Goal: Complete application form

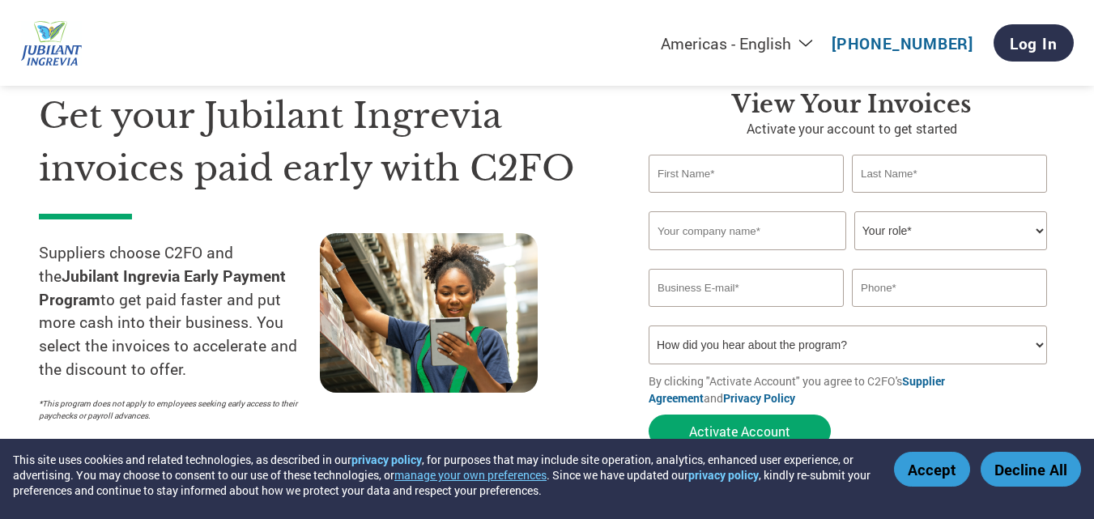
scroll to position [65, 0]
click at [792, 172] on input "text" at bounding box center [746, 174] width 195 height 38
type input "[PERSON_NAME]"
click at [903, 176] on input "text" at bounding box center [949, 174] width 195 height 38
type input "[PERSON_NAME]"
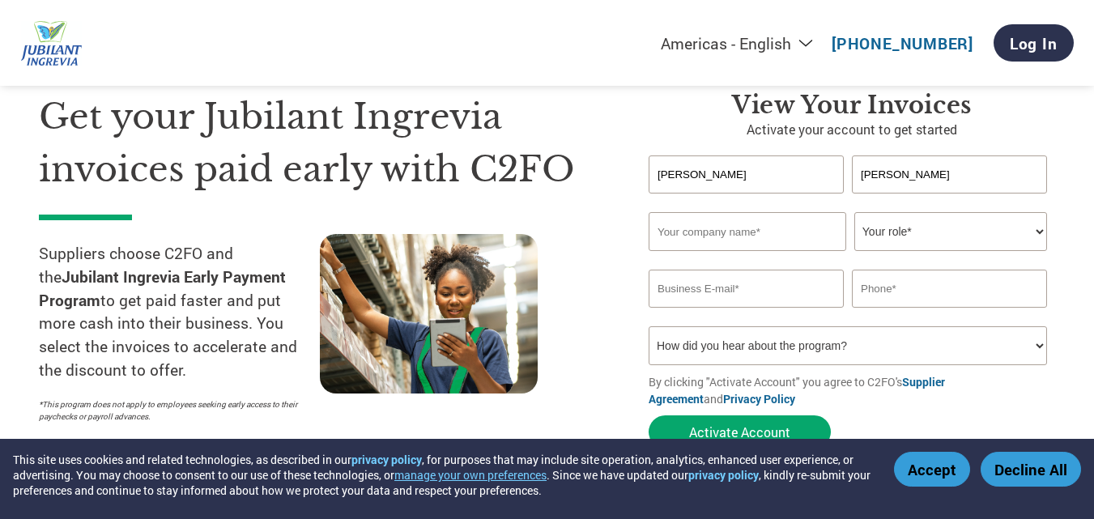
click at [831, 215] on input "text" at bounding box center [748, 231] width 198 height 39
type input "Gunina Consultancy Services"
click at [913, 232] on select "Your role* CFO Controller Credit Manager Finance Director Treasurer CEO Preside…" at bounding box center [950, 231] width 193 height 39
select select "OTHER"
click at [854, 212] on select "Your role* CFO Controller Credit Manager Finance Director Treasurer CEO Preside…" at bounding box center [950, 231] width 193 height 39
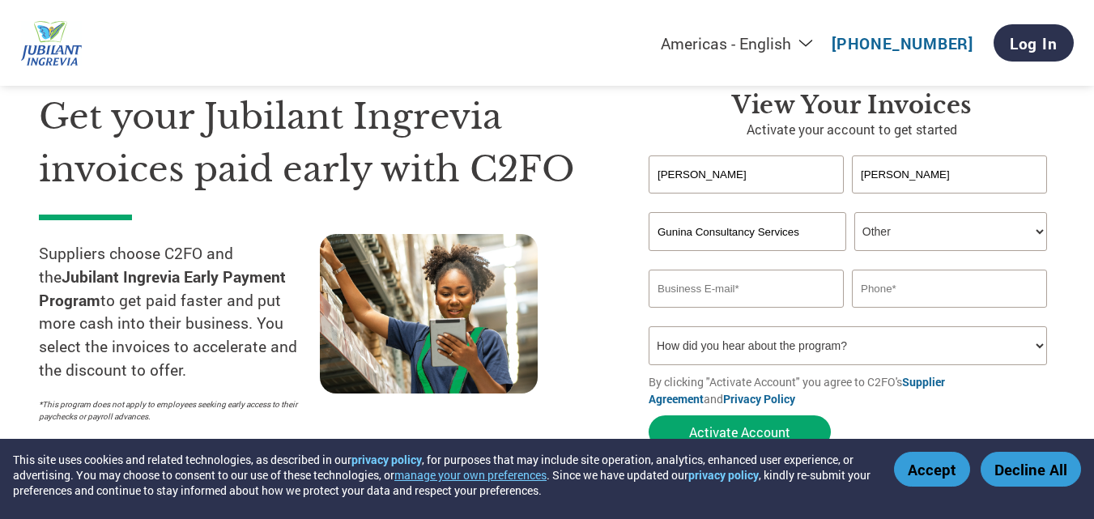
click at [799, 292] on input "email" at bounding box center [746, 289] width 195 height 38
type input "[EMAIL_ADDRESS][DOMAIN_NAME]"
click at [875, 295] on input "text" at bounding box center [949, 289] width 195 height 38
type input "9923200750"
click at [1008, 346] on select "How did you hear about the program? Received a letter Email Social Media Online…" at bounding box center [848, 345] width 398 height 39
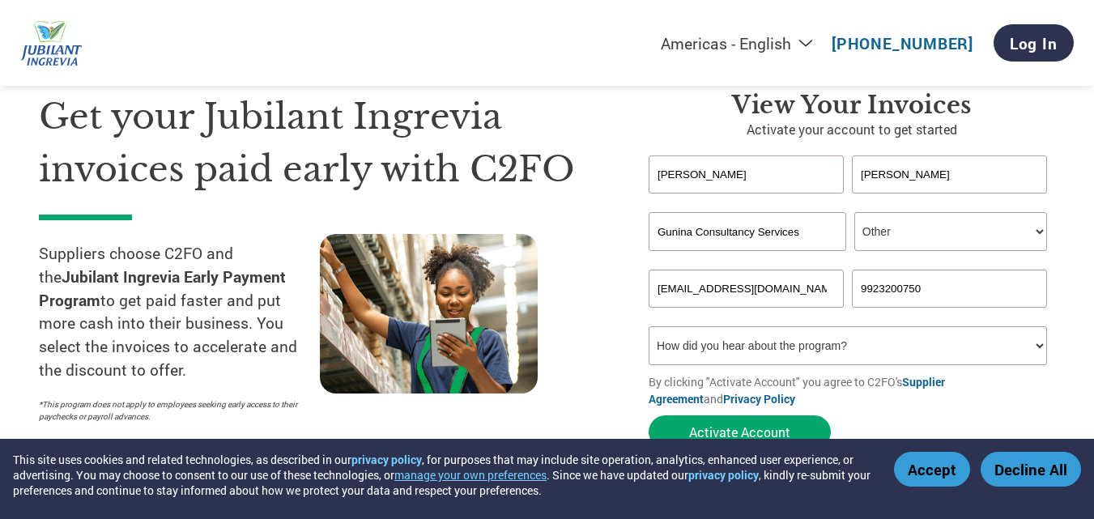
select select "Email"
click at [649, 326] on select "How did you hear about the program? Received a letter Email Social Media Online…" at bounding box center [848, 345] width 398 height 39
click at [986, 419] on form "[PERSON_NAME] Invalid first name or first name is too long Invalid last name or…" at bounding box center [852, 305] width 407 height 301
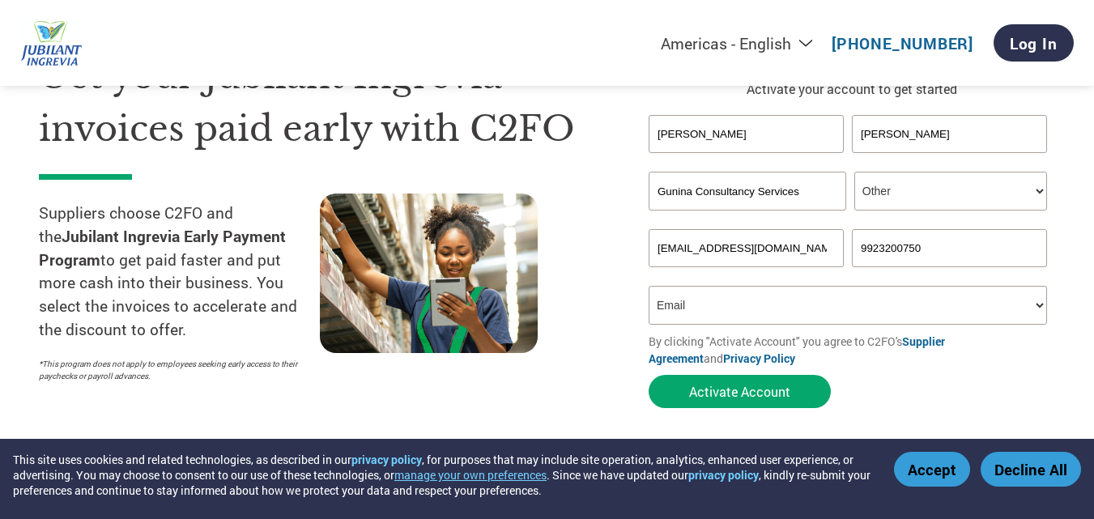
scroll to position [130, 0]
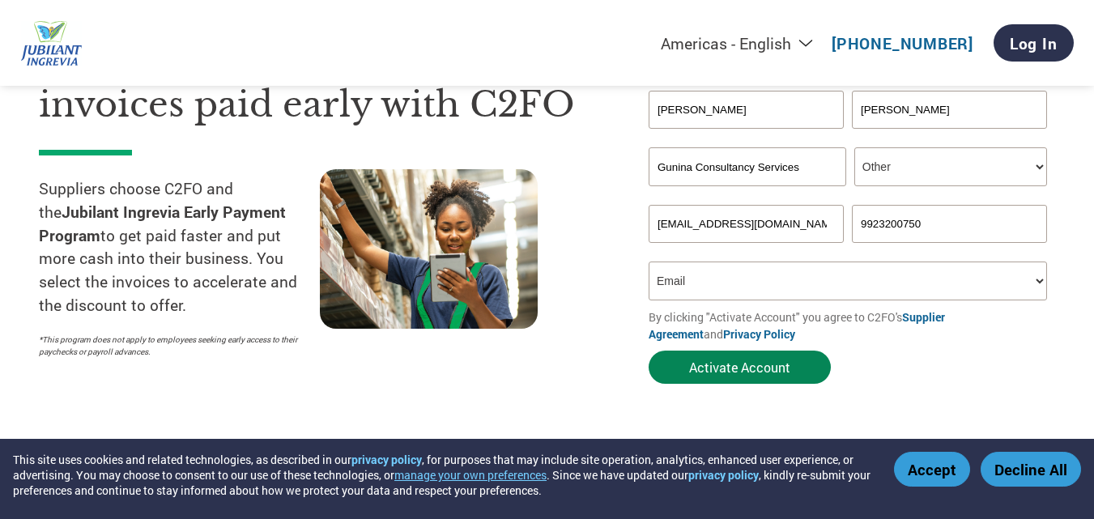
click at [795, 373] on button "Activate Account" at bounding box center [740, 367] width 182 height 33
click at [792, 368] on button "Activate Account" at bounding box center [740, 367] width 182 height 33
click at [730, 366] on button "Activate Account" at bounding box center [740, 367] width 182 height 33
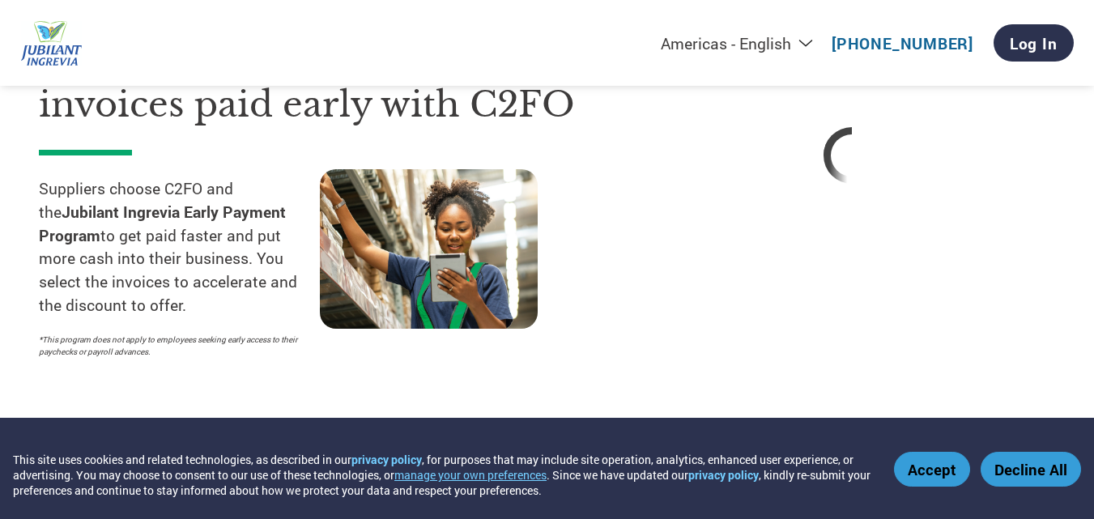
click at [730, 366] on section "Get your Jubilant Ingrevia invoices paid early with C2FO Suppliers choose C2FO …" at bounding box center [547, 176] width 1094 height 483
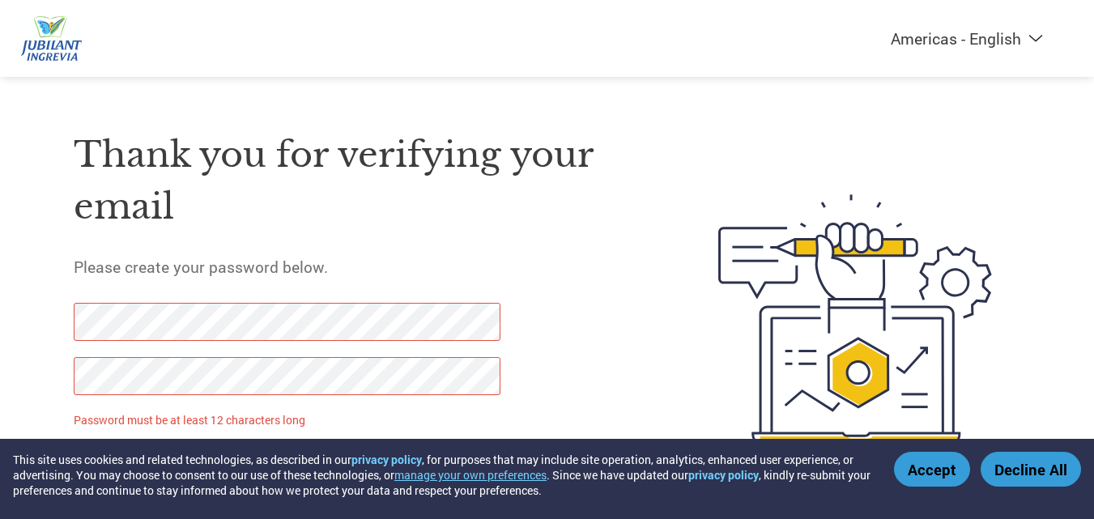
click at [565, 323] on div "Thank you for verifying your email Please create your password below. Password …" at bounding box center [358, 319] width 568 height 429
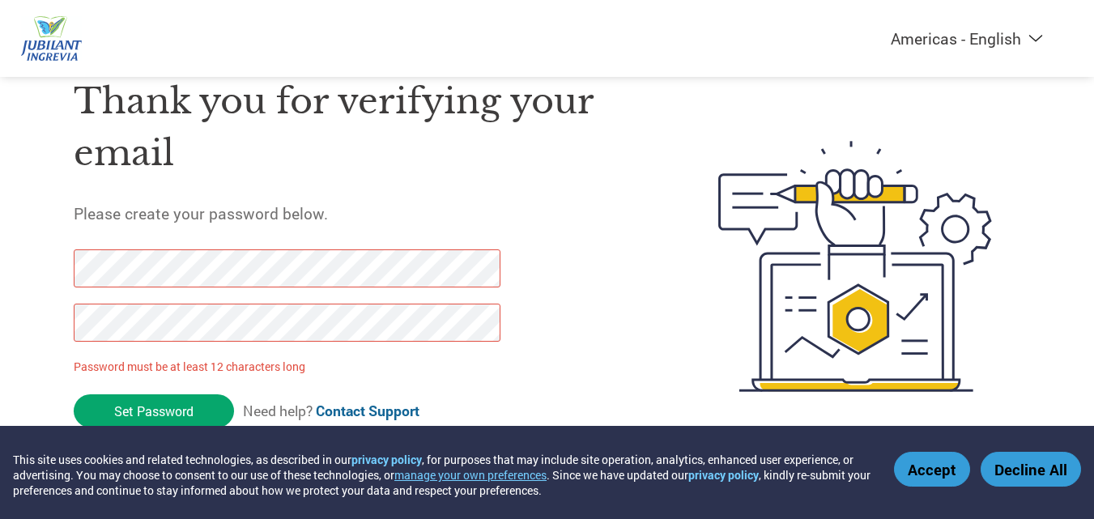
scroll to position [56, 0]
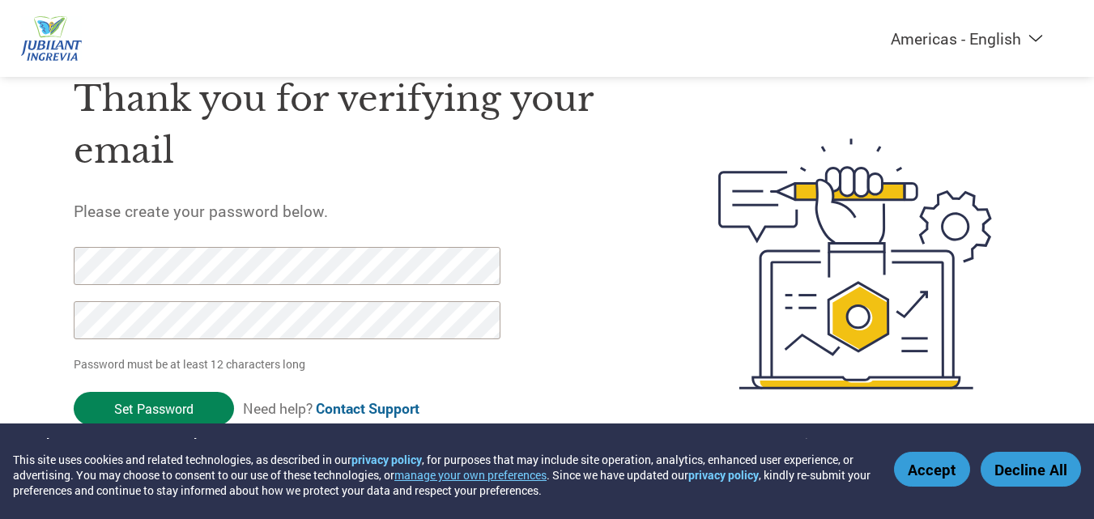
click at [206, 410] on input "Set Password" at bounding box center [154, 408] width 160 height 33
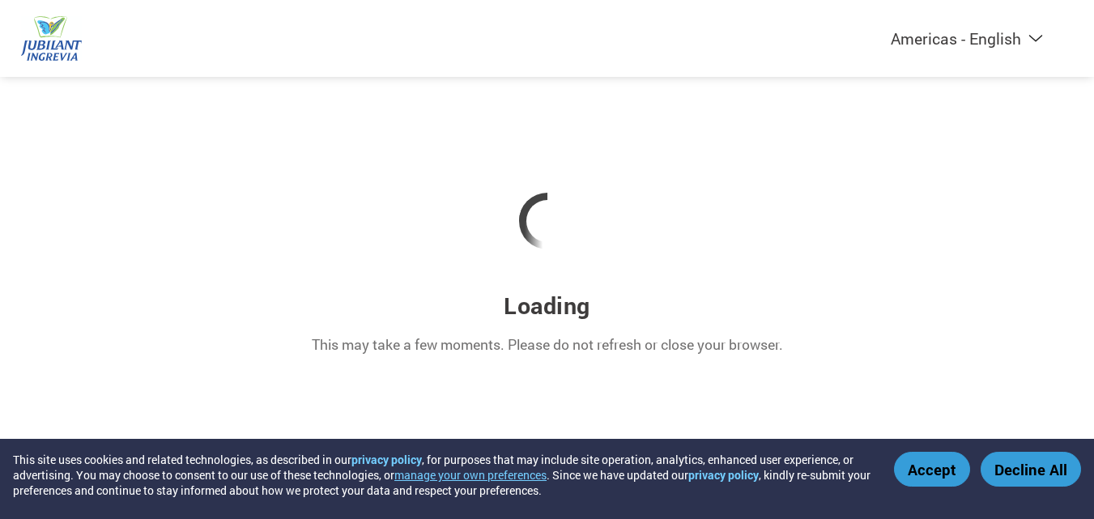
scroll to position [0, 0]
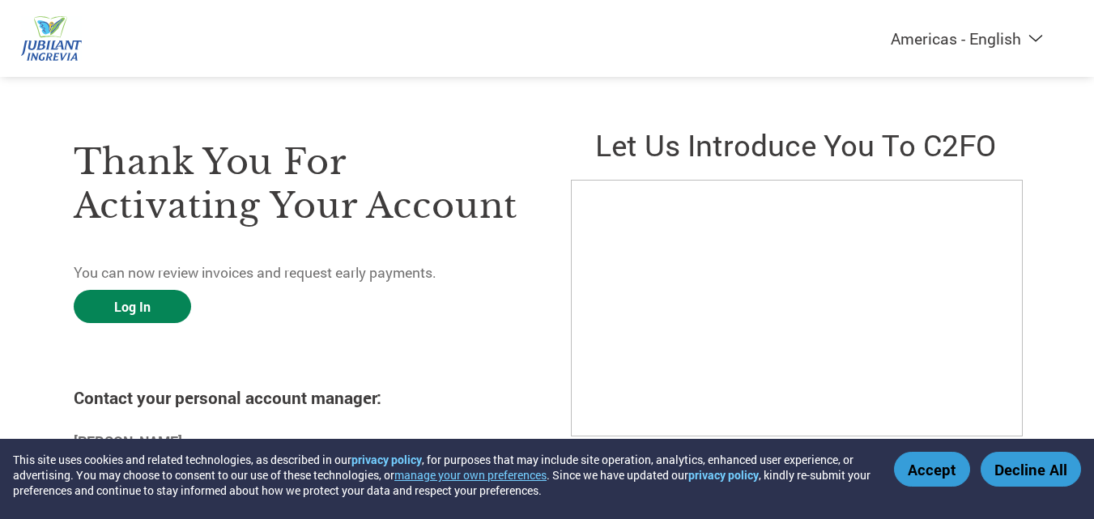
click at [162, 304] on link "Log In" at bounding box center [132, 306] width 117 height 33
